Goal: Task Accomplishment & Management: Manage account settings

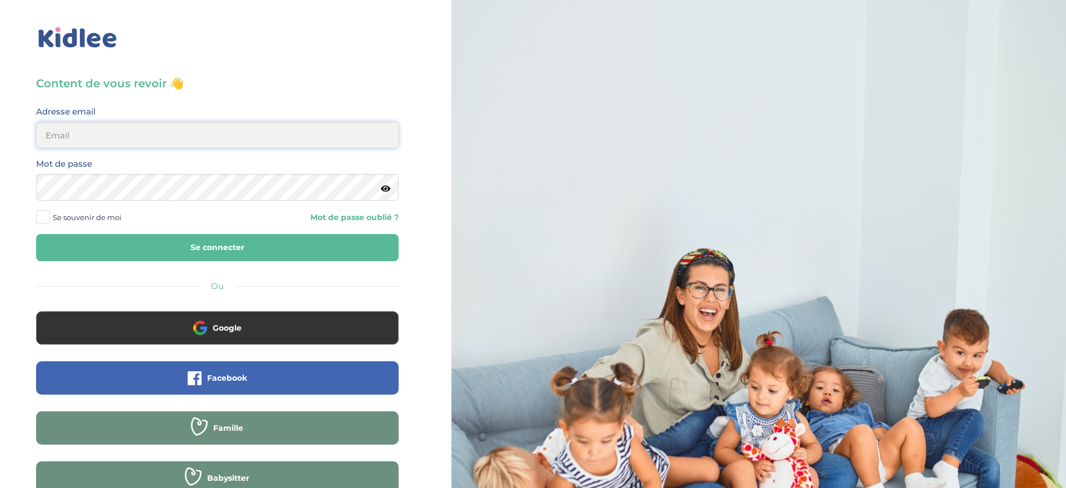
click at [241, 126] on input "email" at bounding box center [217, 135] width 363 height 27
type input "[EMAIL_ADDRESS][DOMAIN_NAME]"
click at [243, 248] on button "Se connecter" at bounding box center [217, 247] width 363 height 27
click at [250, 62] on div "Content de vous revoir 👋 Avant de poursuivre veuillez vérifier que tous les cha…" at bounding box center [218, 265] width 452 height 531
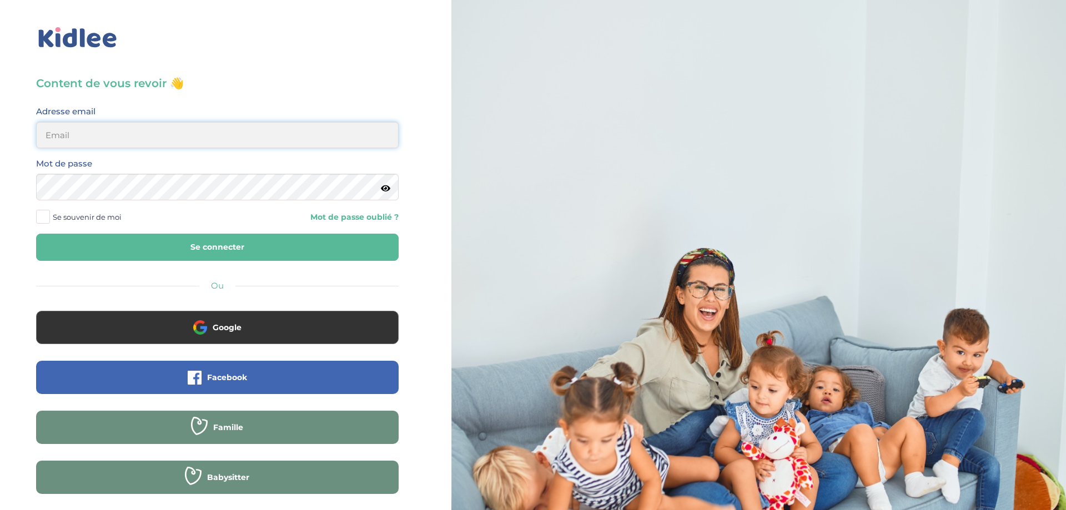
click at [169, 126] on input "email" at bounding box center [217, 135] width 363 height 27
type input "[EMAIL_ADDRESS][DOMAIN_NAME]"
click at [244, 239] on button "Se connecter" at bounding box center [217, 247] width 363 height 27
click at [431, 253] on div "Content de vous revoir 👋 Avant de poursuivre veuillez vérifier que tous les cha…" at bounding box center [218, 265] width 452 height 531
